Goal: Task Accomplishment & Management: Use online tool/utility

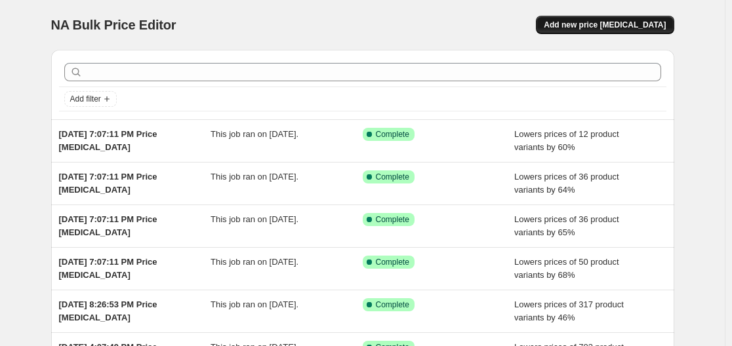
click at [612, 23] on span "Add new price change job" at bounding box center [604, 25] width 122 height 10
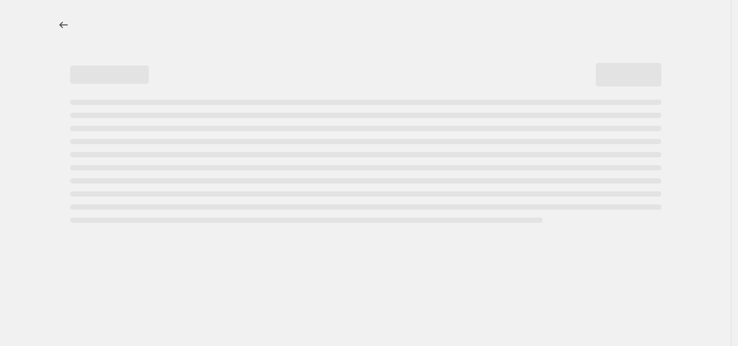
select select "percentage"
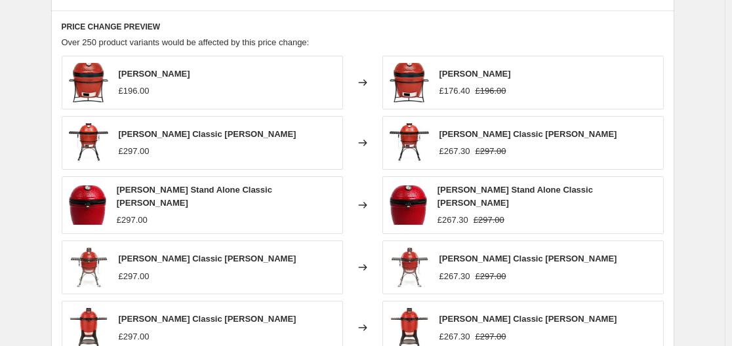
scroll to position [590, 0]
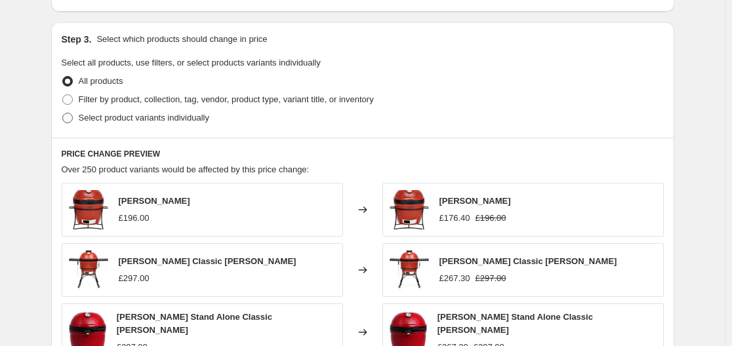
click at [112, 116] on span "Select product variants individually" at bounding box center [144, 118] width 130 height 10
click at [63, 113] on input "Select product variants individually" at bounding box center [62, 113] width 1 height 1
radio input "true"
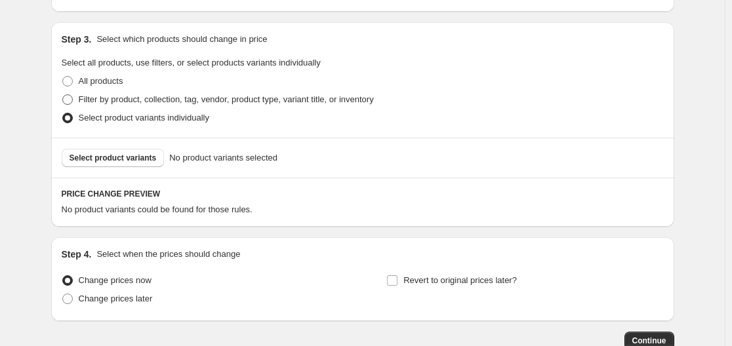
click at [137, 100] on span "Filter by product, collection, tag, vendor, product type, variant title, or inv…" at bounding box center [226, 99] width 295 height 10
click at [63, 95] on input "Filter by product, collection, tag, vendor, product type, variant title, or inv…" at bounding box center [62, 94] width 1 height 1
radio input "true"
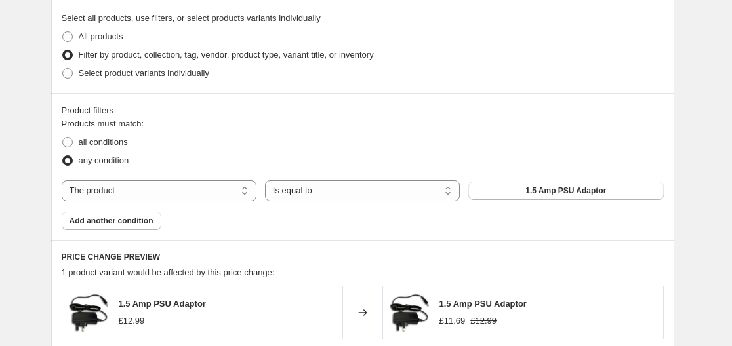
scroll to position [656, 0]
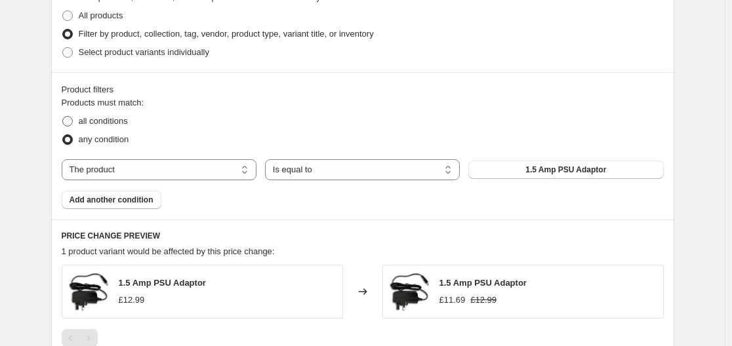
click at [113, 121] on span "all conditions" at bounding box center [103, 121] width 49 height 10
click at [63, 117] on input "all conditions" at bounding box center [62, 116] width 1 height 1
radio input "true"
click at [98, 141] on span "any condition" at bounding box center [104, 139] width 50 height 10
click at [63, 135] on input "any condition" at bounding box center [62, 134] width 1 height 1
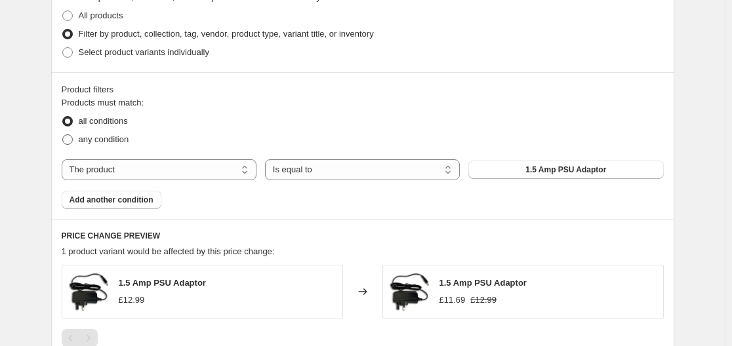
radio input "true"
click at [202, 173] on select "The product The product's collection The product's tag The product's vendor The…" at bounding box center [159, 169] width 195 height 21
select select "vendor"
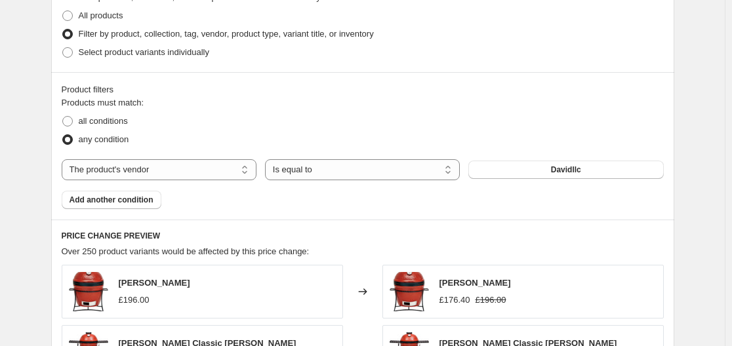
click at [577, 172] on span "Davidllc" at bounding box center [566, 170] width 30 height 10
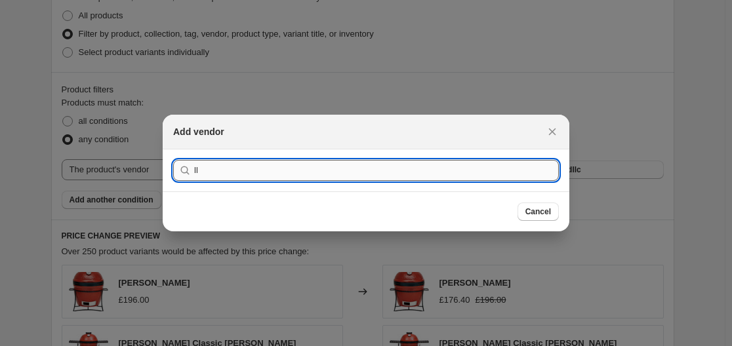
type input "llc"
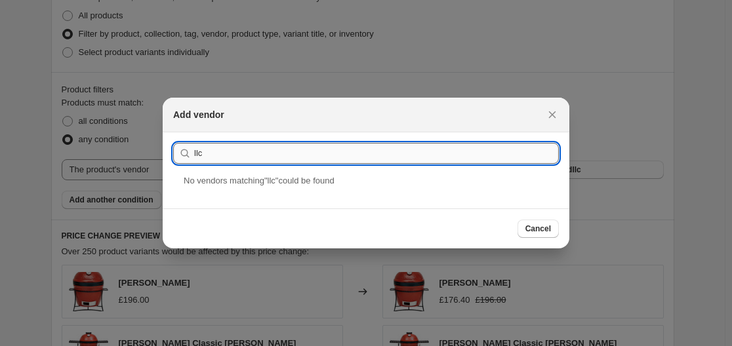
click at [284, 155] on input "llc" at bounding box center [376, 153] width 364 height 21
click at [281, 155] on input "llc" at bounding box center [376, 153] width 364 height 21
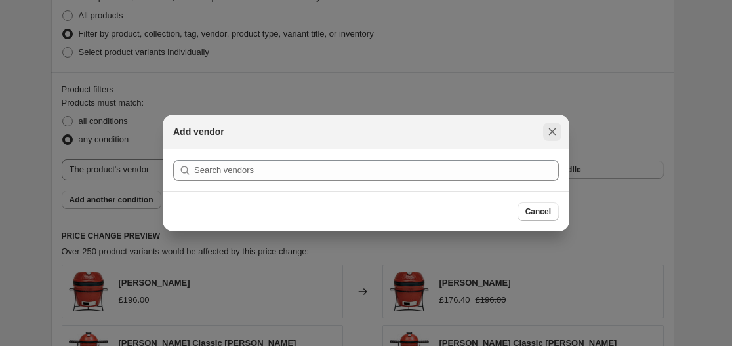
click at [550, 130] on icon "Close" at bounding box center [552, 131] width 7 height 7
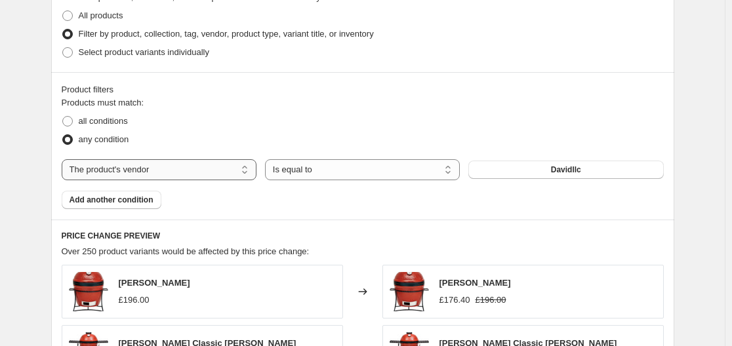
click at [172, 170] on select "The product The product's collection The product's tag The product's vendor The…" at bounding box center [159, 169] width 195 height 21
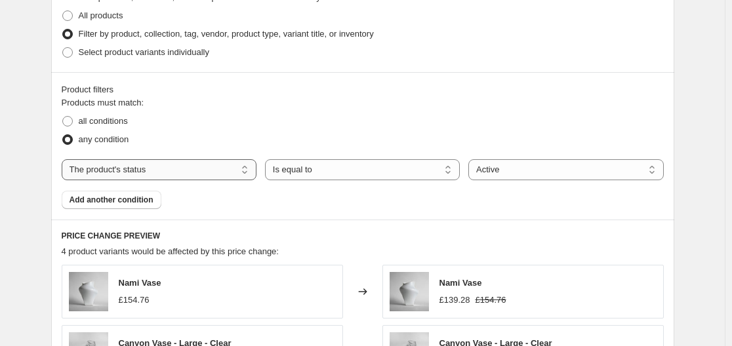
click at [186, 169] on select "The product The product's collection The product's tag The product's vendor The…" at bounding box center [159, 169] width 195 height 21
select select "vendor"
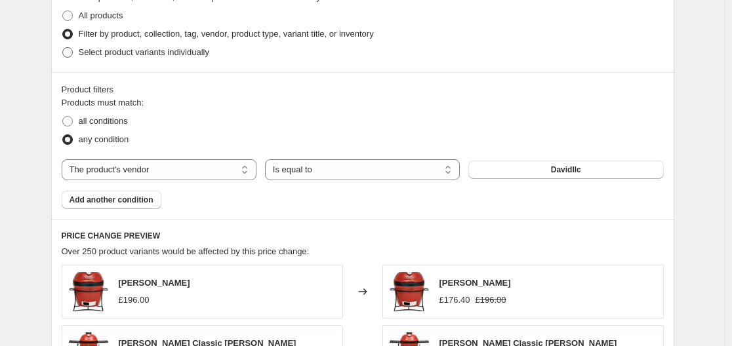
click at [105, 53] on span "Select product variants individually" at bounding box center [144, 52] width 130 height 10
click at [63, 48] on input "Select product variants individually" at bounding box center [62, 47] width 1 height 1
radio input "true"
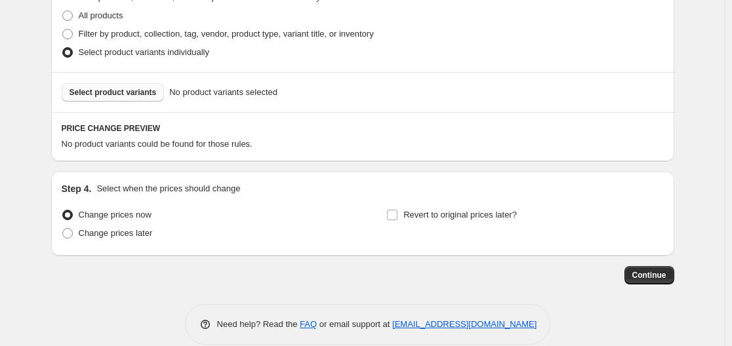
click at [123, 90] on span "Select product variants" at bounding box center [112, 92] width 87 height 10
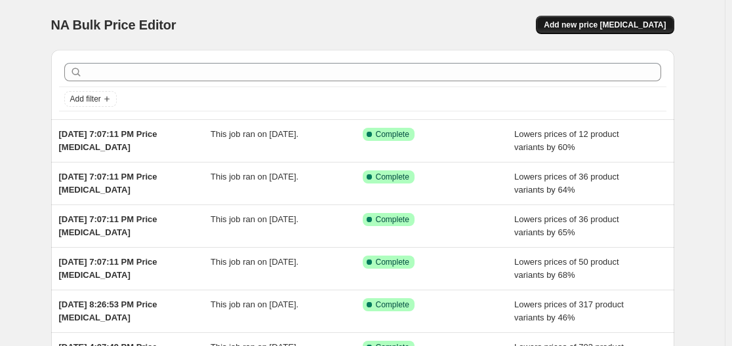
click at [581, 28] on span "Add new price change job" at bounding box center [604, 25] width 122 height 10
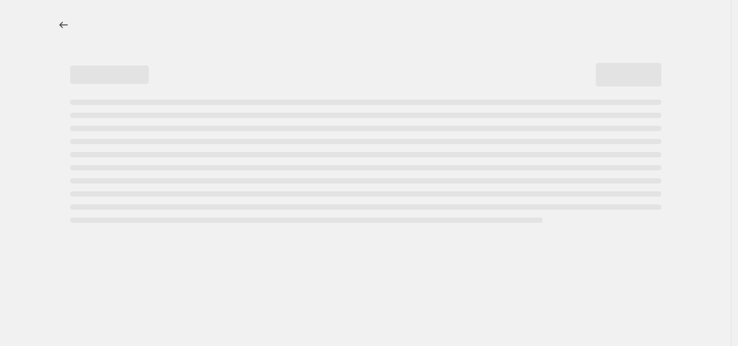
select select "percentage"
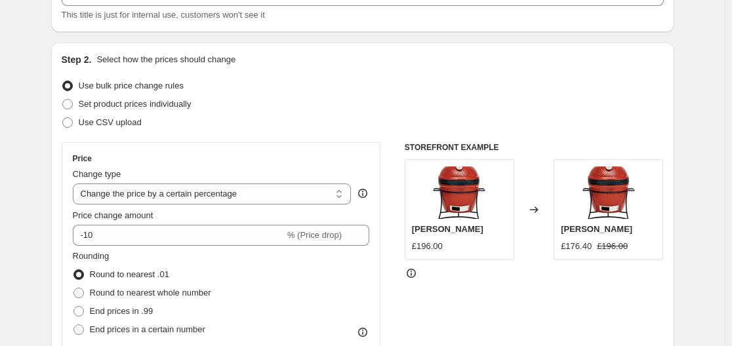
scroll to position [131, 0]
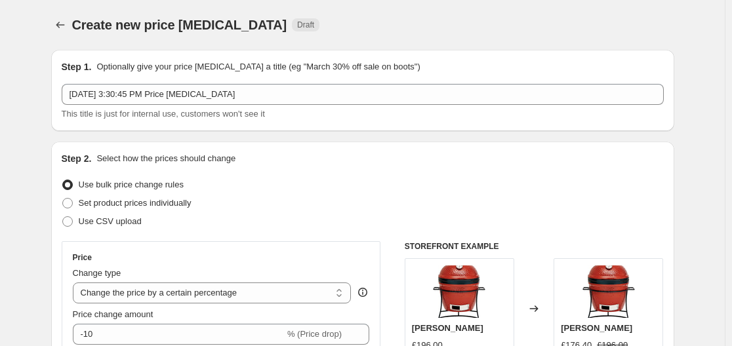
select select "percentage"
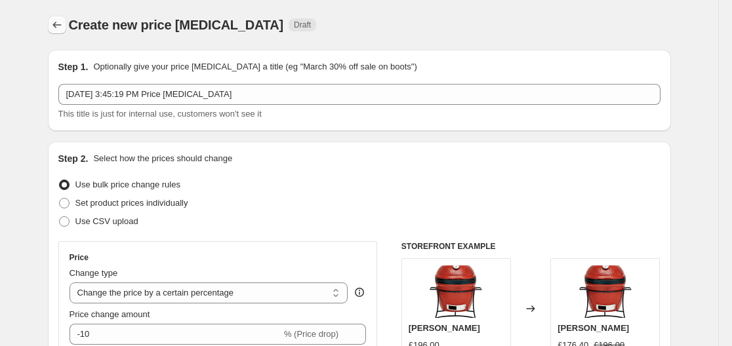
click at [59, 24] on icon "Price change jobs" at bounding box center [56, 24] width 13 height 13
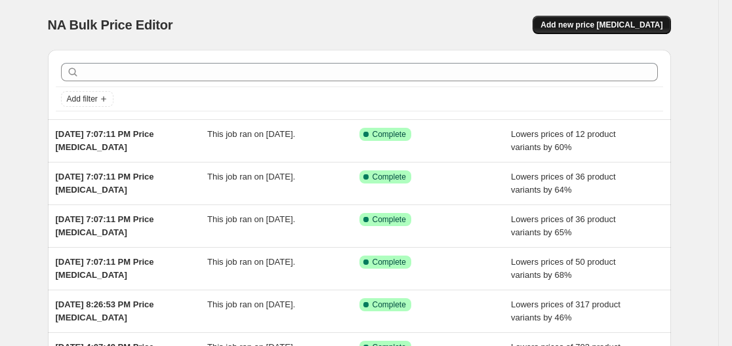
click at [597, 16] on button "Add new price [MEDICAL_DATA]" at bounding box center [601, 25] width 138 height 18
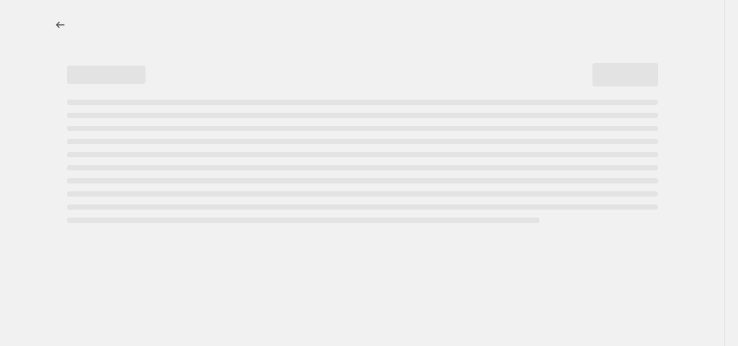
select select "percentage"
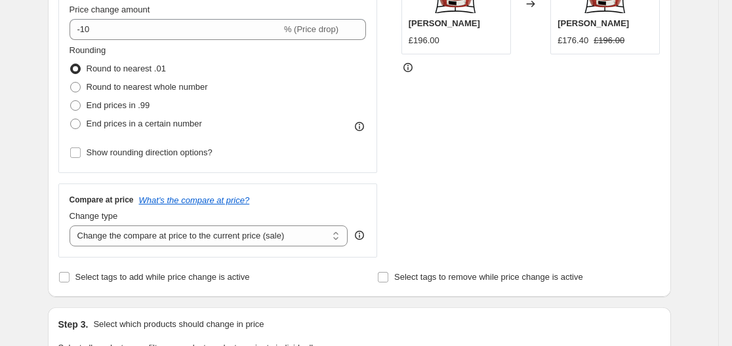
scroll to position [328, 0]
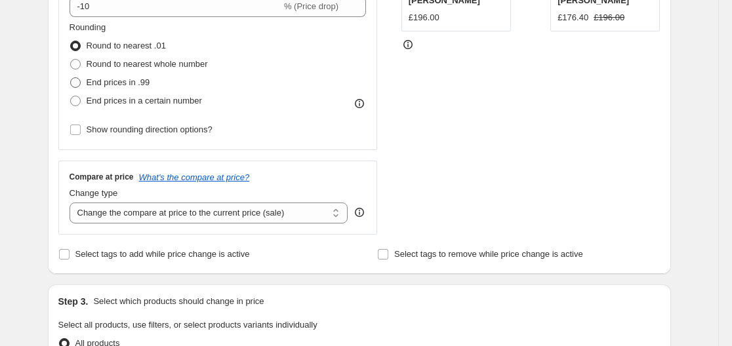
click at [115, 81] on span "End prices in .99" at bounding box center [119, 82] width 64 height 10
click at [71, 78] on input "End prices in .99" at bounding box center [70, 77] width 1 height 1
radio input "true"
drag, startPoint x: 189, startPoint y: 214, endPoint x: 163, endPoint y: 229, distance: 30.2
click at [189, 214] on select "Change the compare at price to the current price (sale) Change the compare at p…" at bounding box center [208, 213] width 279 height 21
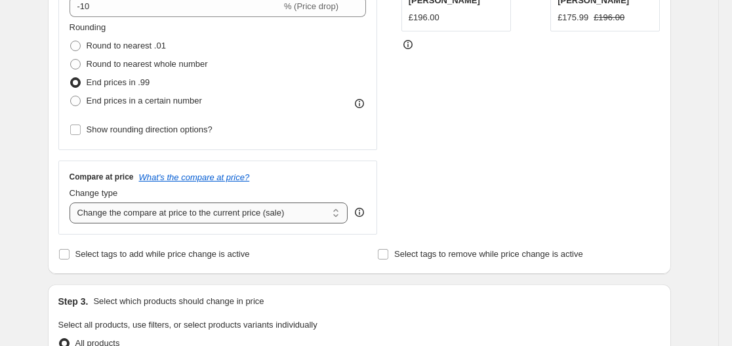
select select "remove"
click at [72, 203] on select "Change the compare at price to the current price (sale) Change the compare at p…" at bounding box center [208, 213] width 279 height 21
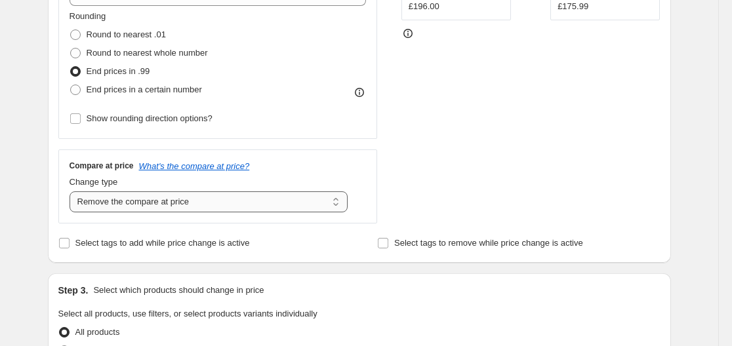
scroll to position [524, 0]
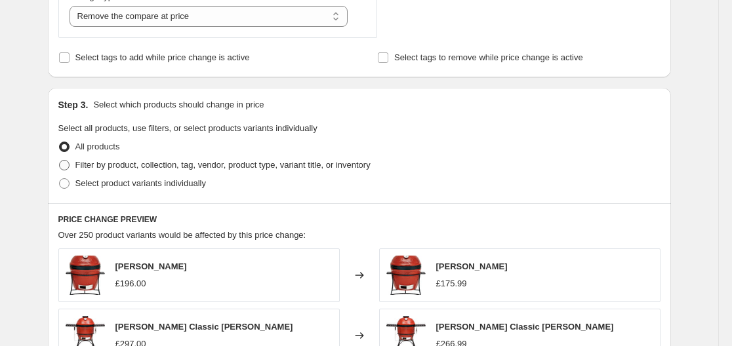
click at [69, 167] on span at bounding box center [64, 165] width 10 height 10
click at [60, 161] on input "Filter by product, collection, tag, vendor, product type, variant title, or inv…" at bounding box center [59, 160] width 1 height 1
radio input "true"
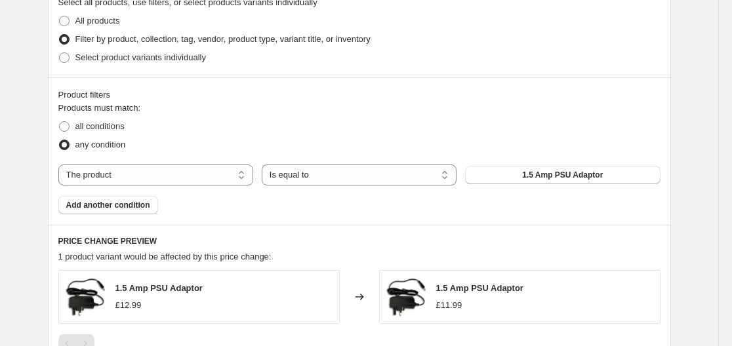
scroll to position [656, 0]
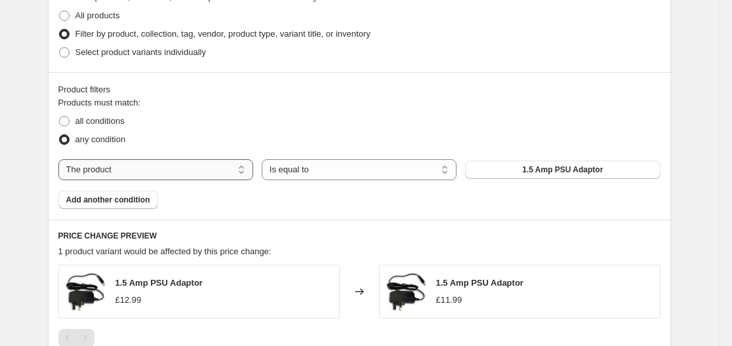
click at [152, 171] on select "The product The product's collection The product's tag The product's vendor The…" at bounding box center [155, 169] width 195 height 21
select select "vendor"
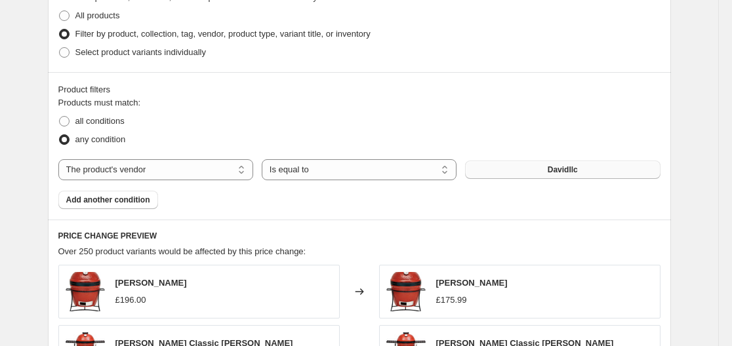
click at [566, 170] on span "Davidllc" at bounding box center [562, 170] width 30 height 10
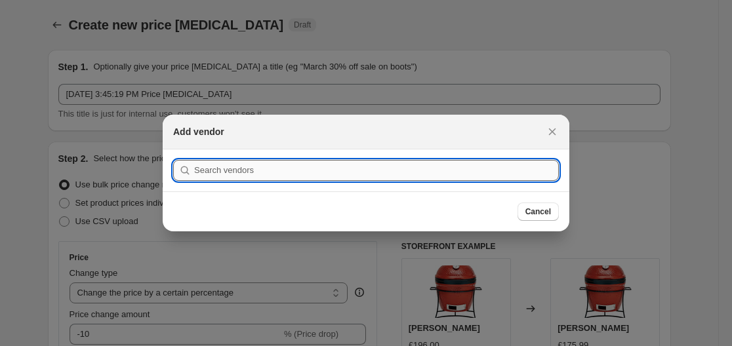
scroll to position [0, 0]
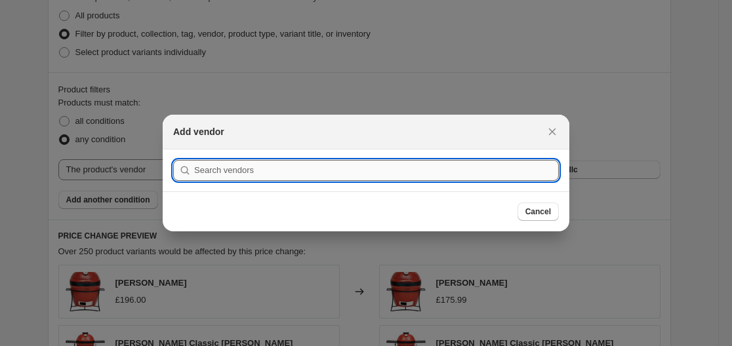
click at [286, 172] on input ":r3l:" at bounding box center [376, 170] width 364 height 21
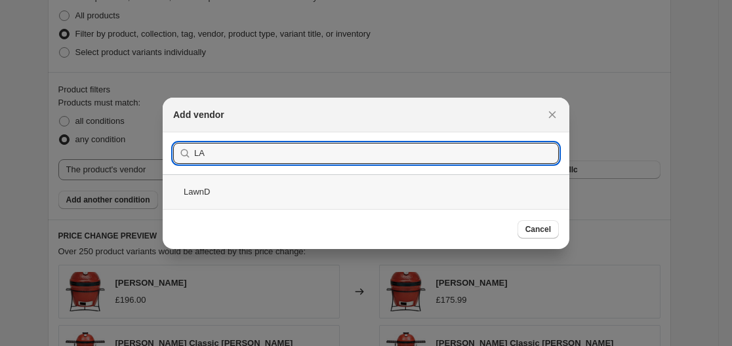
type input "LA"
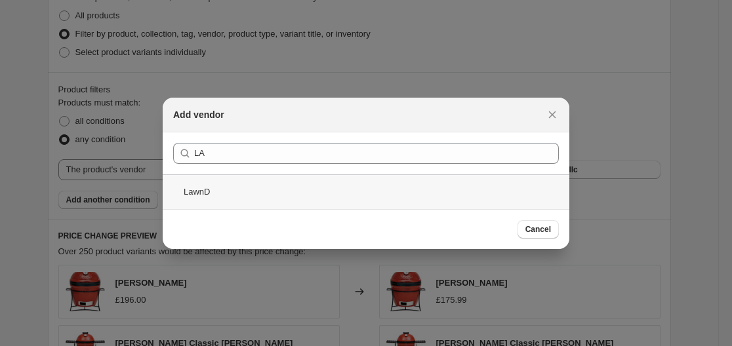
click at [200, 193] on div "LawnD" at bounding box center [366, 191] width 406 height 35
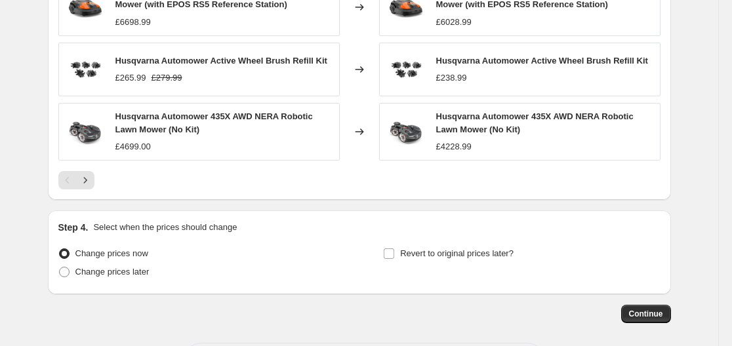
scroll to position [993, 0]
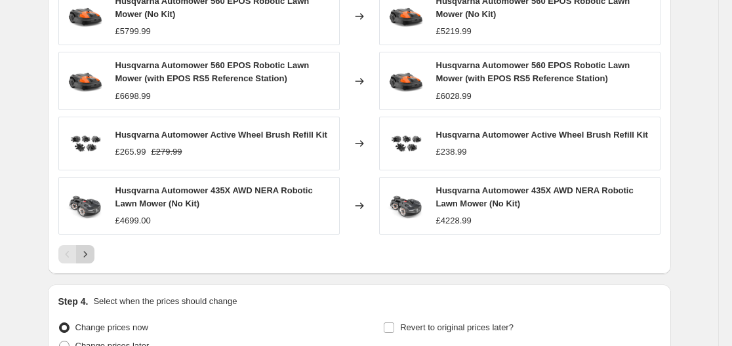
click at [88, 262] on button "Next" at bounding box center [85, 254] width 18 height 18
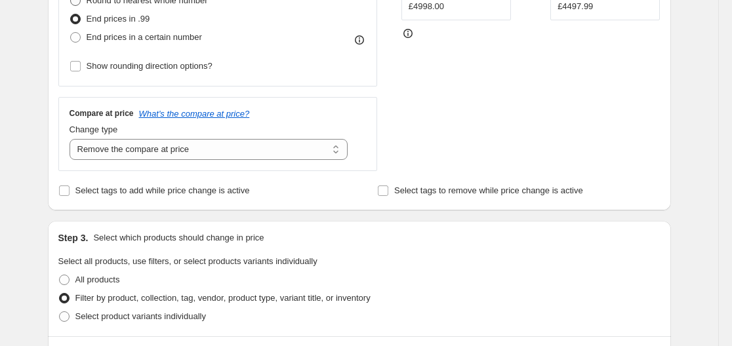
scroll to position [272, 0]
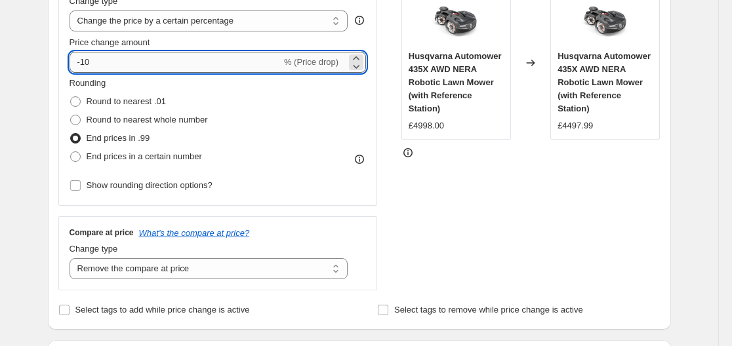
click at [117, 54] on input "-10" at bounding box center [175, 62] width 212 height 21
type input "-1"
type input "-6"
type input "-5"
type input "-59"
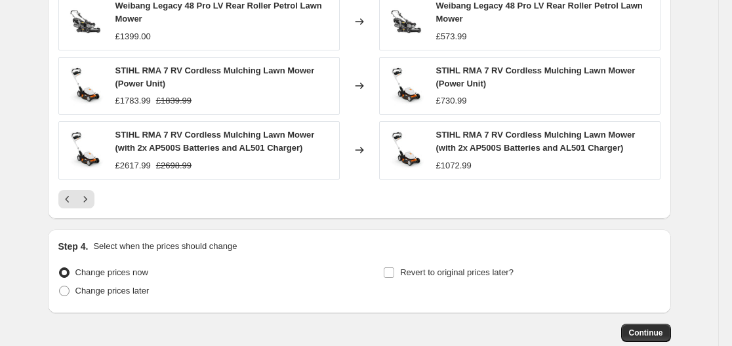
scroll to position [1059, 0]
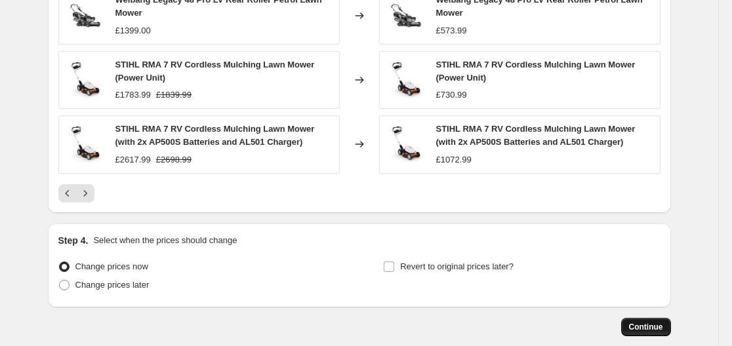
click at [637, 330] on span "Continue" at bounding box center [646, 327] width 34 height 10
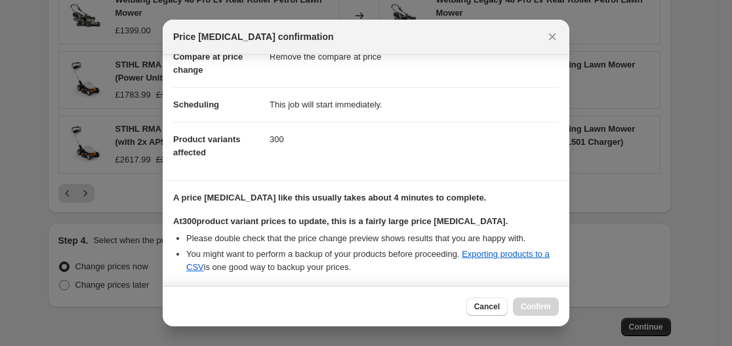
scroll to position [210, 0]
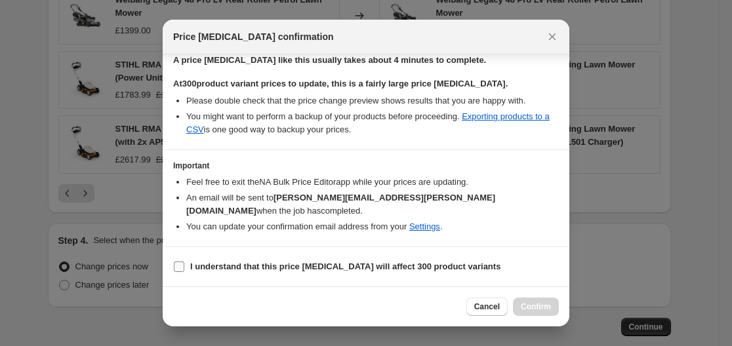
click at [246, 267] on b "I understand that this price [MEDICAL_DATA] will affect 300 product variants" at bounding box center [345, 267] width 310 height 10
click at [184, 267] on input "I understand that this price [MEDICAL_DATA] will affect 300 product variants" at bounding box center [179, 267] width 10 height 10
checkbox input "true"
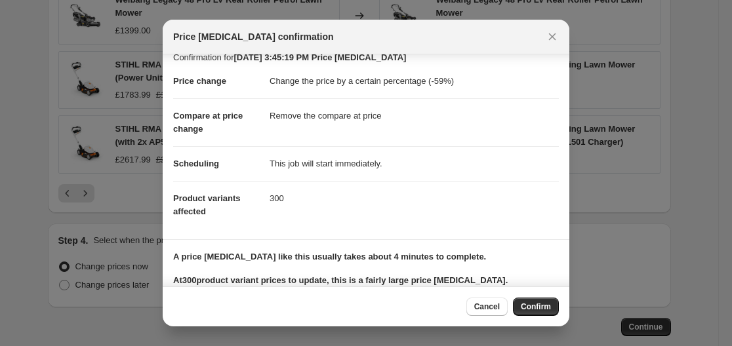
scroll to position [0, 0]
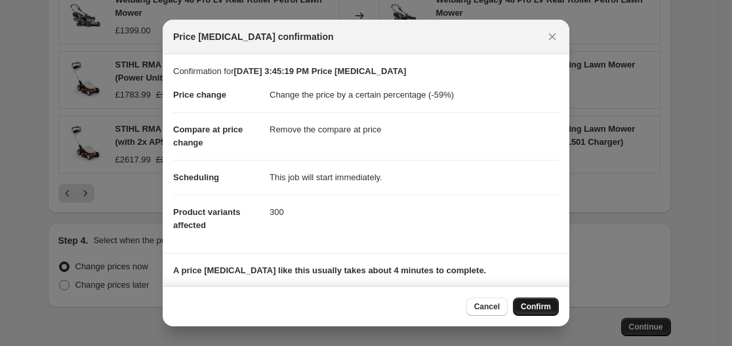
click at [539, 301] on button "Confirm" at bounding box center [536, 307] width 46 height 18
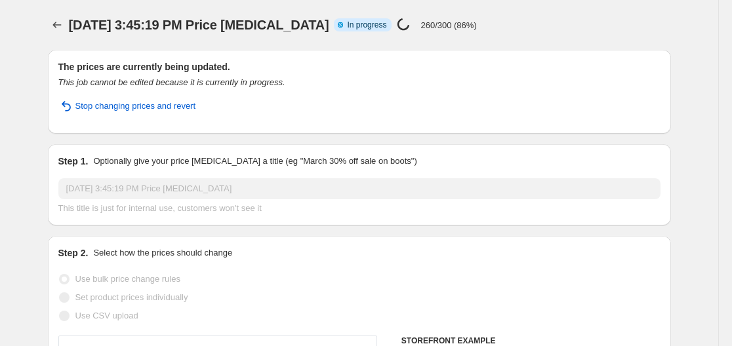
select select "percentage"
select select "remove"
select select "vendor"
